Goal: Use online tool/utility: Utilize a website feature to perform a specific function

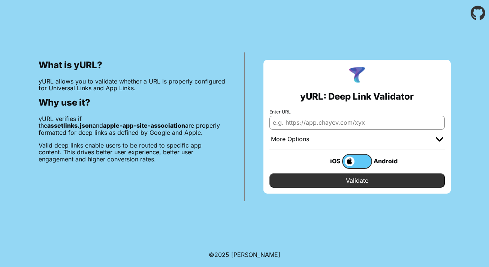
click at [315, 123] on input "Enter URL" at bounding box center [356, 122] width 175 height 13
click at [441, 138] on img at bounding box center [439, 139] width 7 height 4
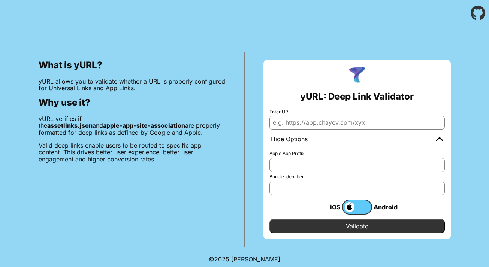
click at [385, 124] on input "Enter URL" at bounding box center [356, 122] width 175 height 13
paste input "[URL][DOMAIN_NAME]"
type input "[URL][DOMAIN_NAME]"
click at [354, 224] on input "Validate" at bounding box center [356, 226] width 175 height 14
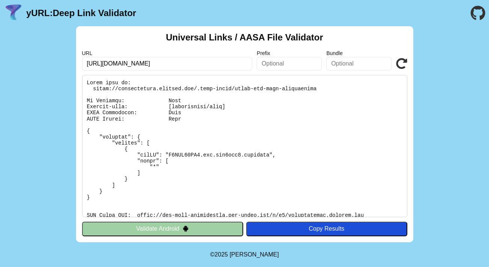
click at [402, 66] on icon at bounding box center [401, 63] width 11 height 11
click at [244, 66] on input "[URL][DOMAIN_NAME]" at bounding box center [167, 63] width 171 height 13
click button "Validate" at bounding box center [0, 0] width 0 height 0
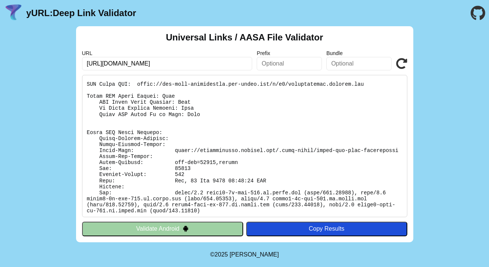
scroll to position [131, 0]
click at [401, 62] on icon at bounding box center [401, 63] width 11 height 11
